Goal: Register for event/course

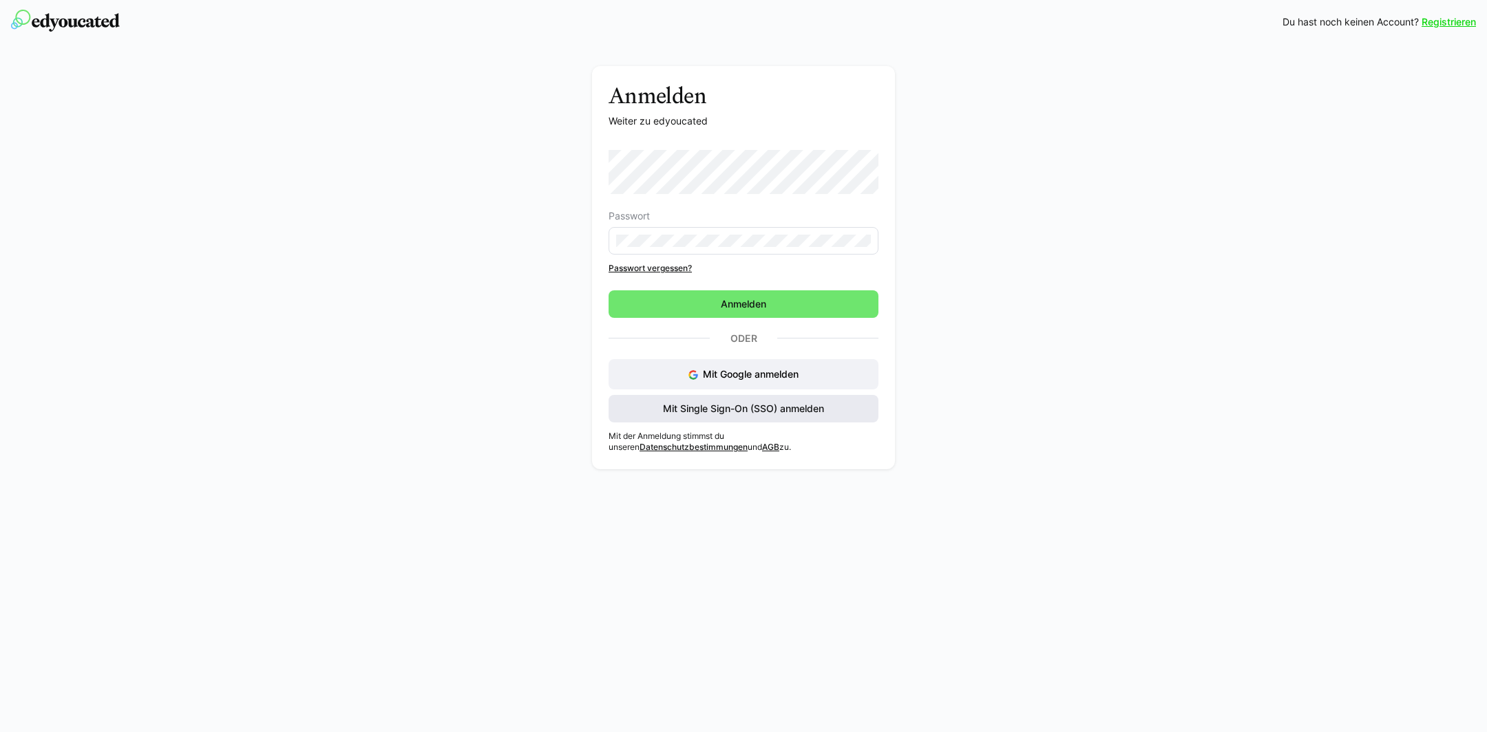
click at [737, 414] on span "Mit Single Sign-On (SSO) anmelden" at bounding box center [743, 409] width 165 height 14
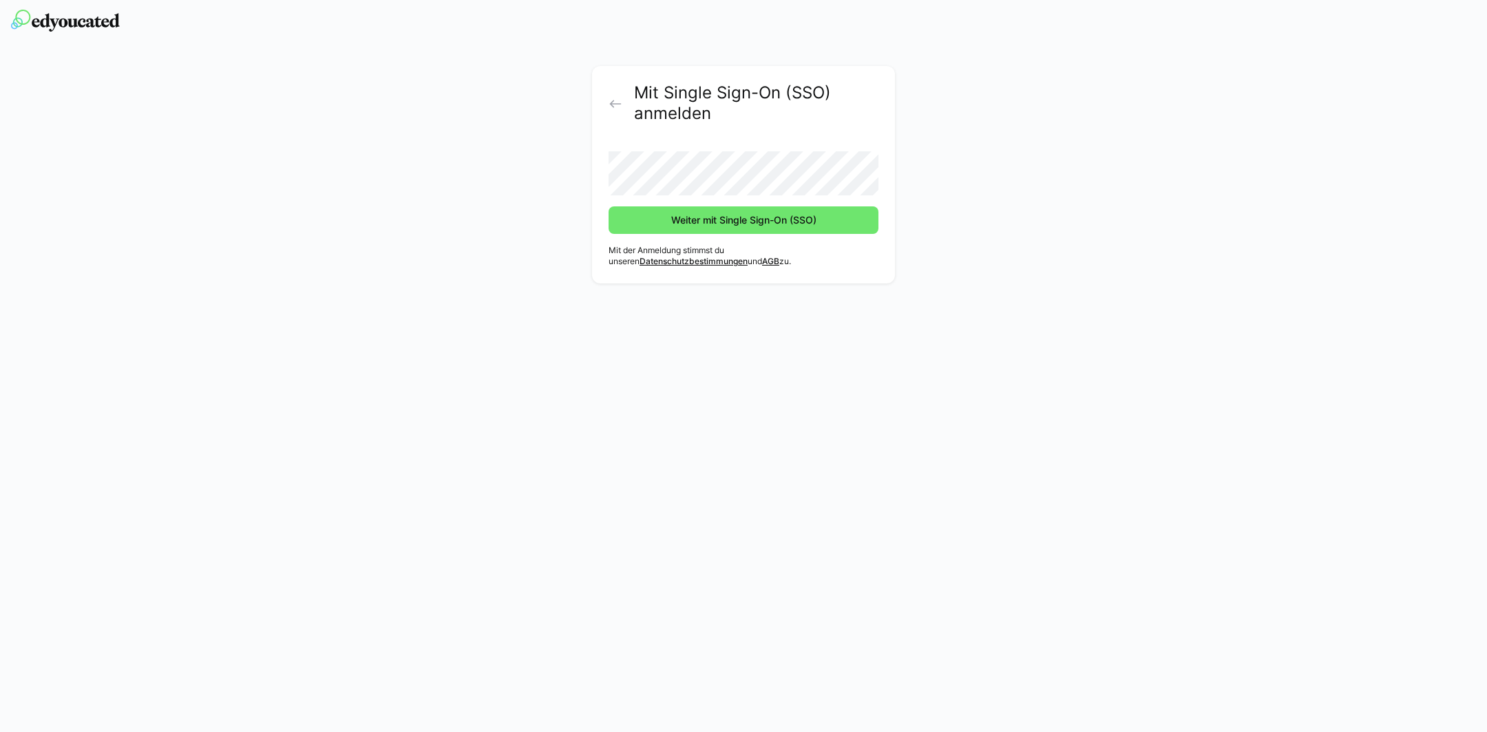
click at [609, 207] on button "Weiter mit Single Sign-On (SSO)" at bounding box center [744, 221] width 270 height 28
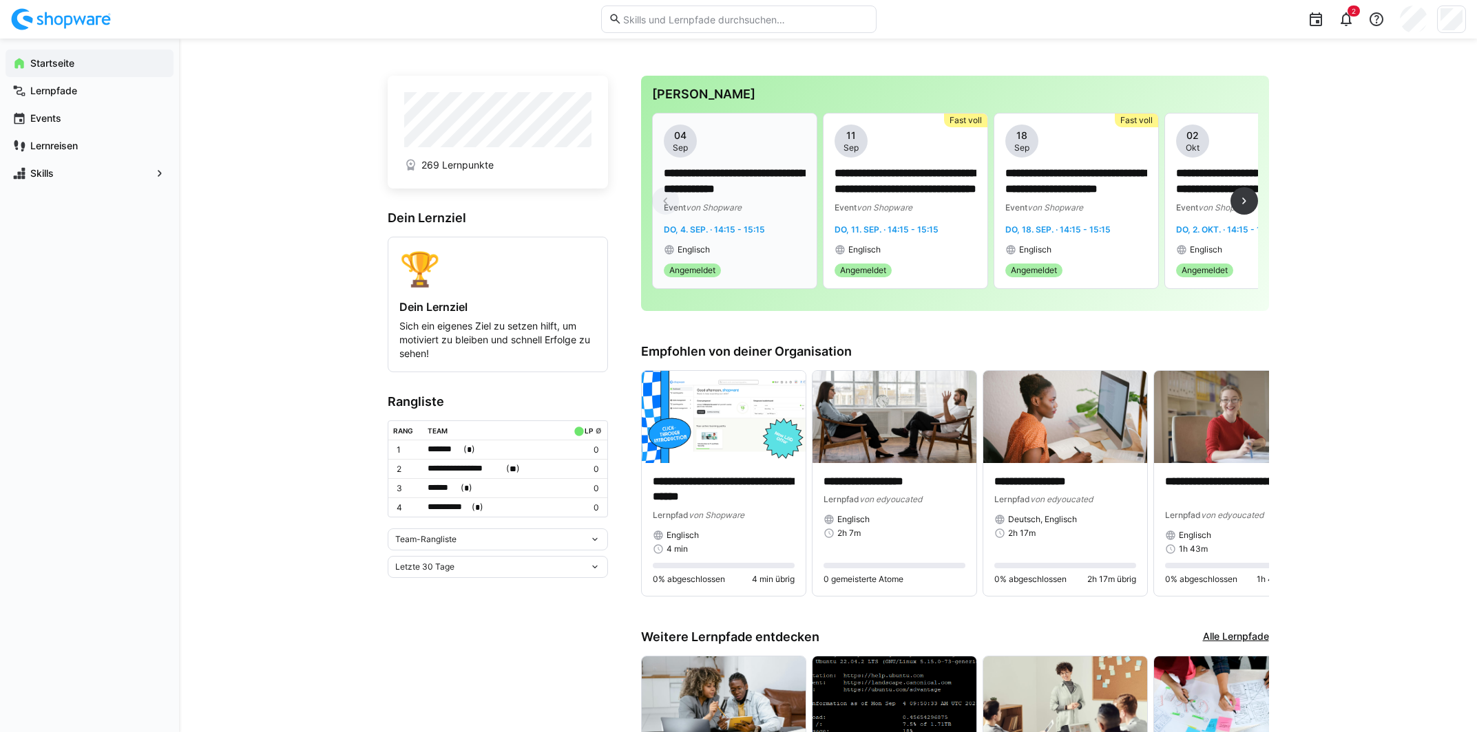
click at [736, 181] on p "**********" at bounding box center [735, 182] width 142 height 32
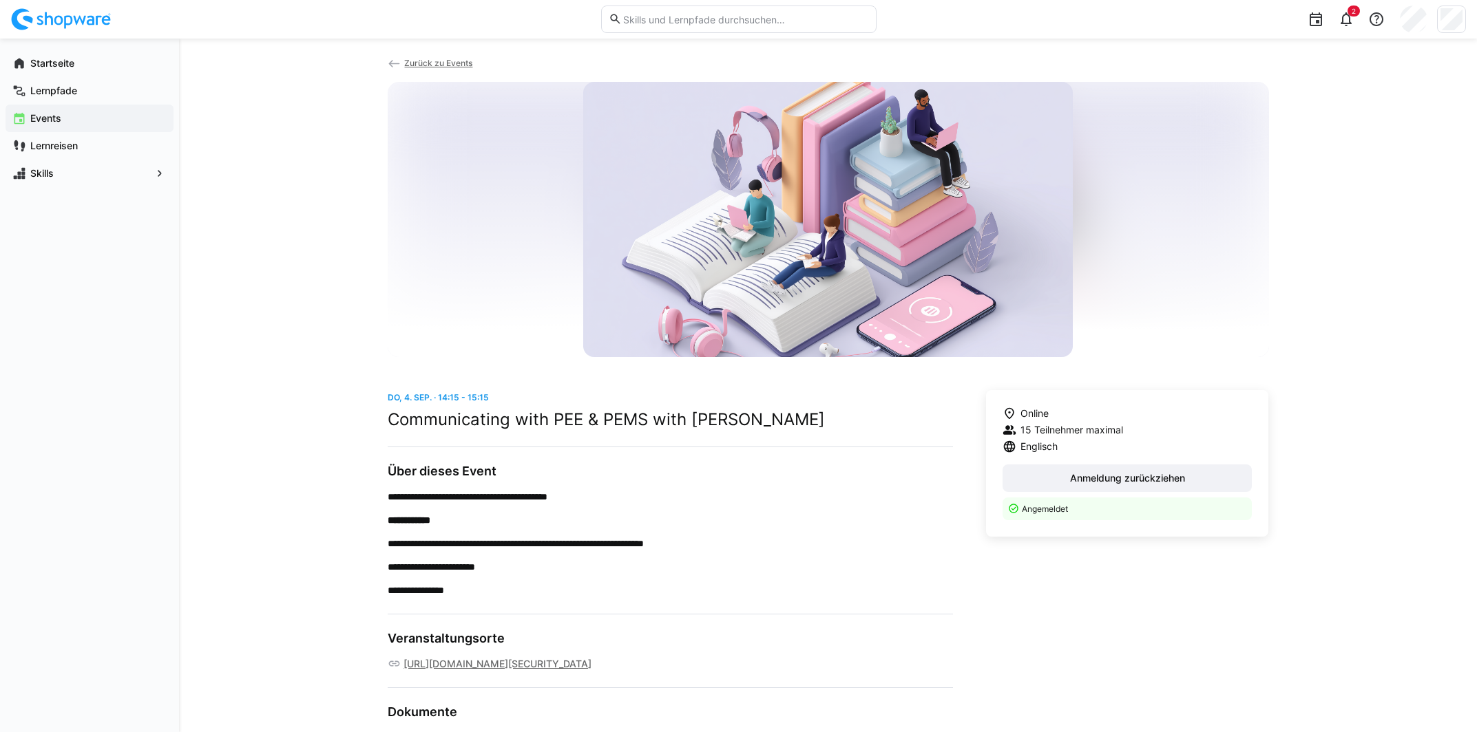
scroll to position [61, 0]
